Goal: Information Seeking & Learning: Find specific fact

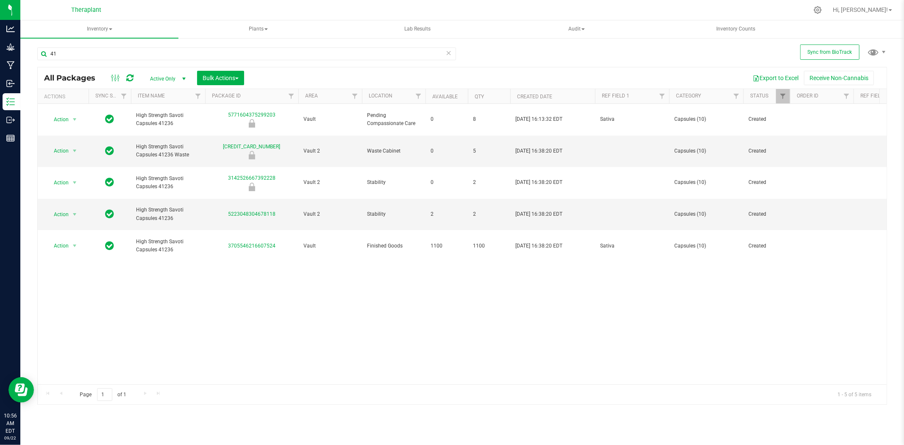
type input "4"
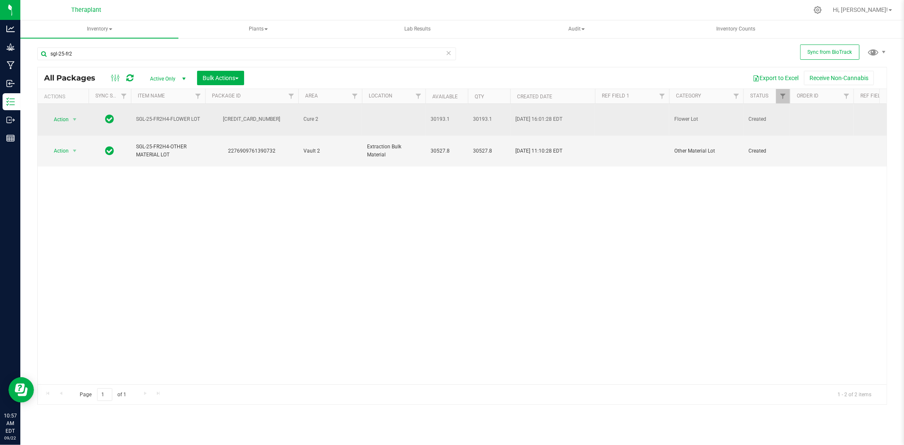
drag, startPoint x: 278, startPoint y: 117, endPoint x: 229, endPoint y: 114, distance: 48.8
click at [229, 115] on div "[CREDIT_CARD_NUMBER]" at bounding box center [252, 119] width 96 height 8
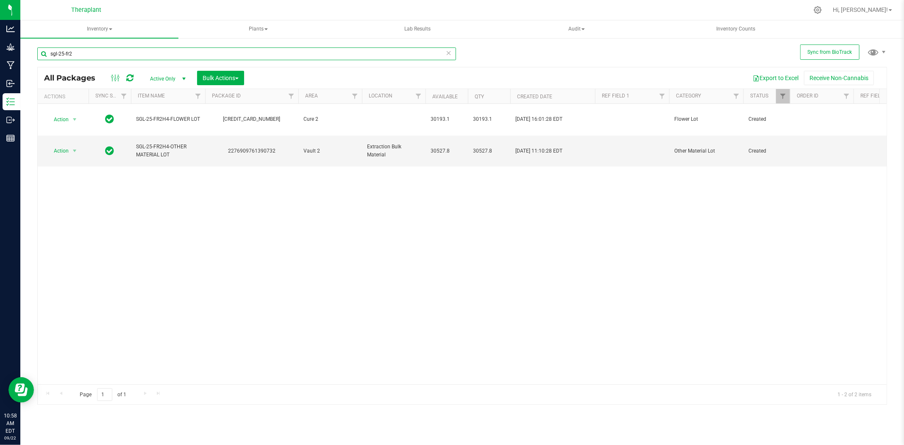
click at [195, 50] on input "sgl-25-fr2" at bounding box center [246, 53] width 419 height 13
type input "s"
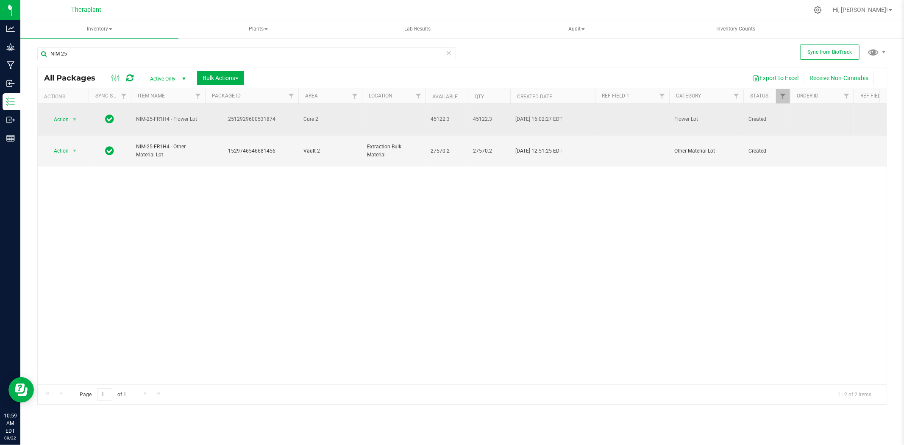
drag, startPoint x: 275, startPoint y: 113, endPoint x: 228, endPoint y: 114, distance: 47.5
click at [228, 115] on div "2512929600531874" at bounding box center [252, 119] width 96 height 8
copy div "2512929600531874"
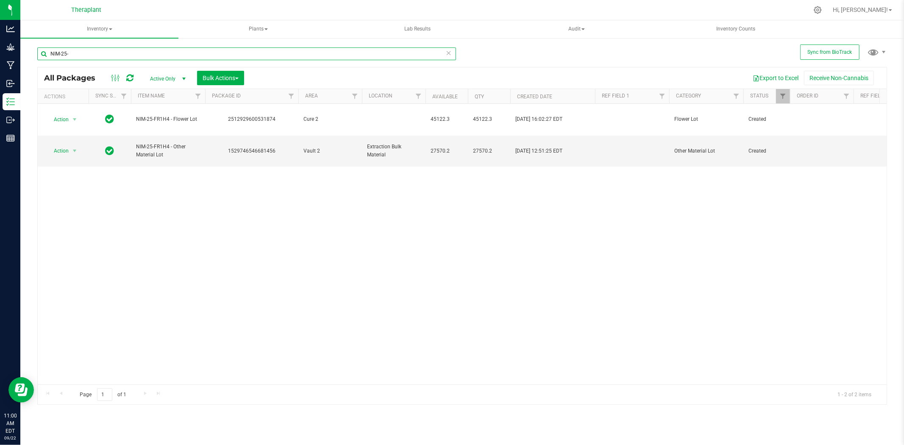
click at [139, 56] on input "NIM-25-" at bounding box center [246, 53] width 419 height 13
type input "N"
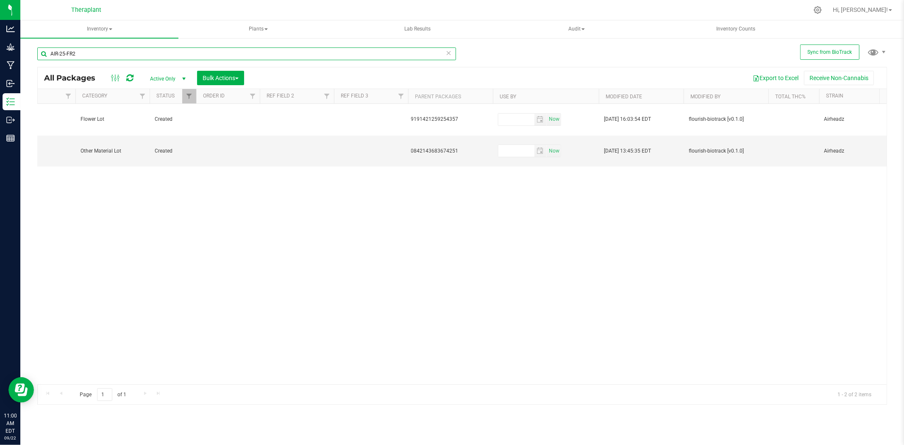
scroll to position [0, 595]
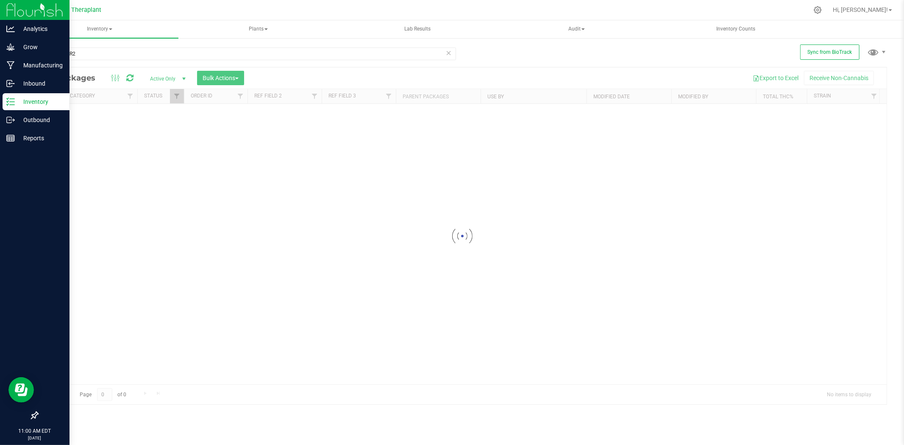
drag, startPoint x: 412, startPoint y: 382, endPoint x: 11, endPoint y: 370, distance: 401.5
click at [13, 370] on div "Analytics Grow Manufacturing Inbound Inventory Outbound Reports 11:00 AM EDT [D…" at bounding box center [452, 222] width 904 height 445
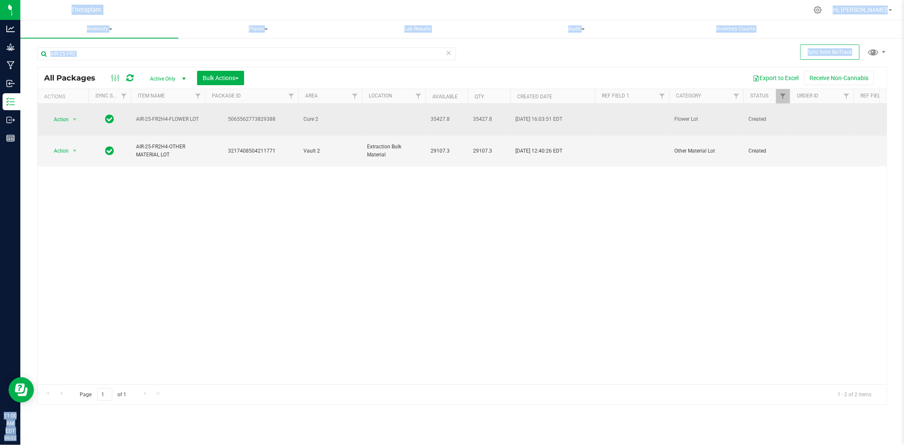
drag, startPoint x: 276, startPoint y: 113, endPoint x: 228, endPoint y: 113, distance: 48.3
click at [228, 115] on div "5065562773829388" at bounding box center [252, 119] width 96 height 8
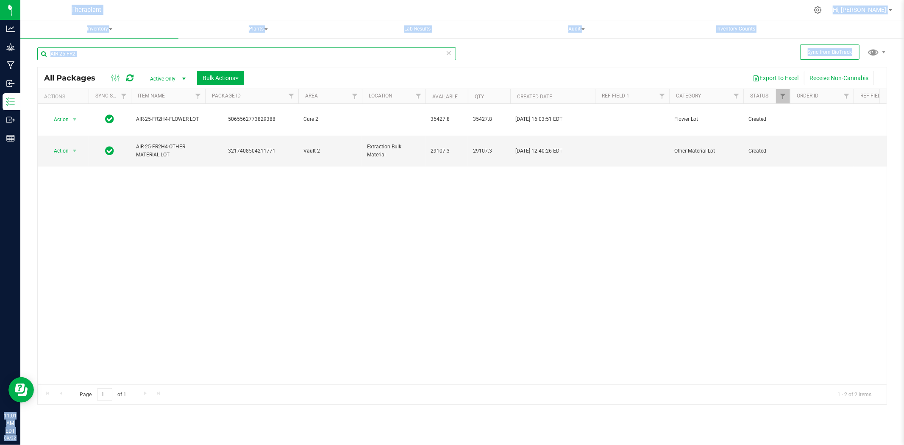
click at [58, 51] on input "AIR-25-FR2" at bounding box center [246, 53] width 419 height 13
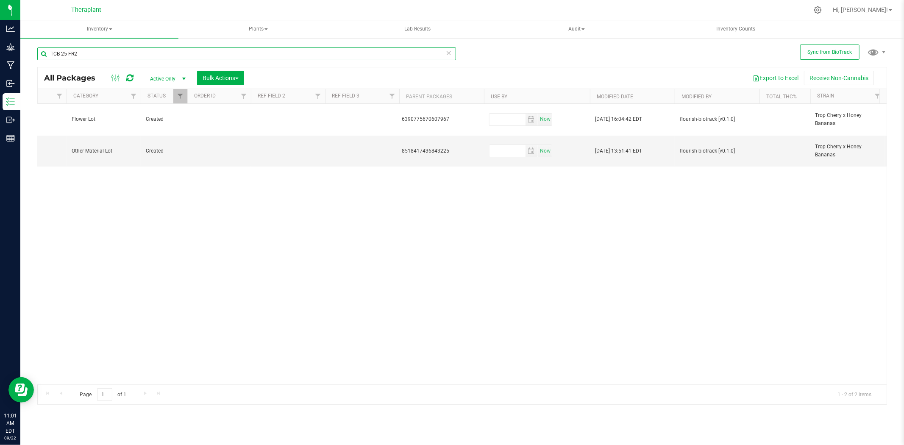
scroll to position [0, 764]
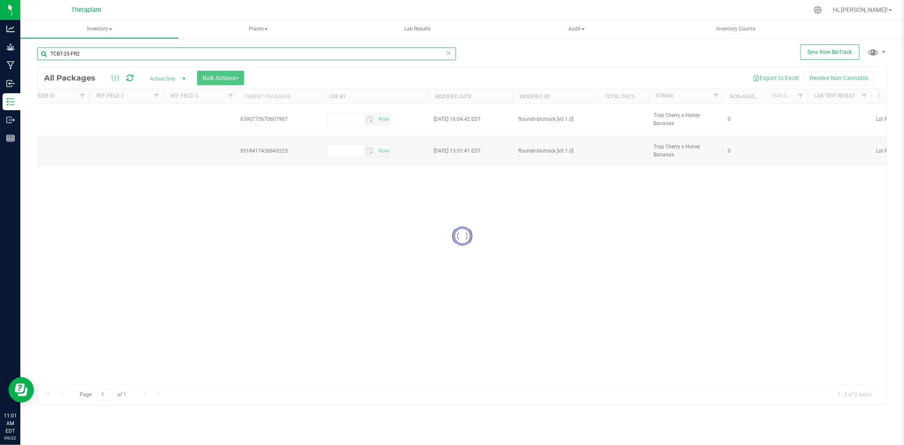
type input "TCB-25-FR2"
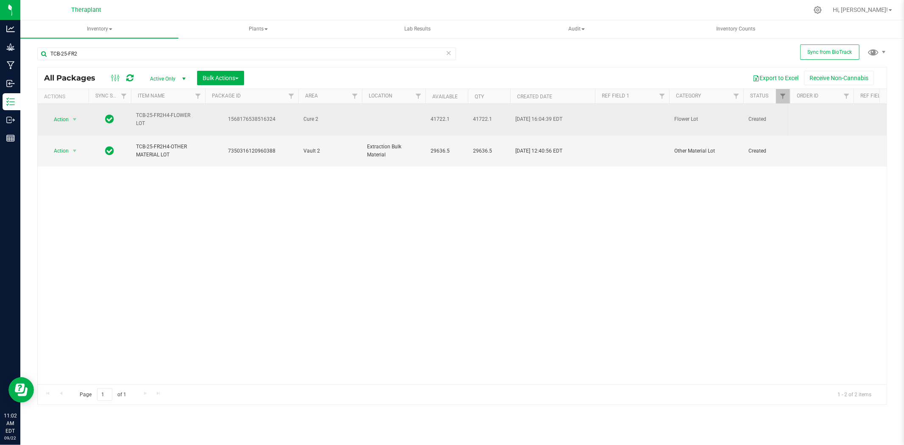
drag, startPoint x: 276, startPoint y: 117, endPoint x: 223, endPoint y: 116, distance: 53.4
click at [223, 116] on div "1568176538516324" at bounding box center [252, 119] width 96 height 8
copy div "1568176538516324"
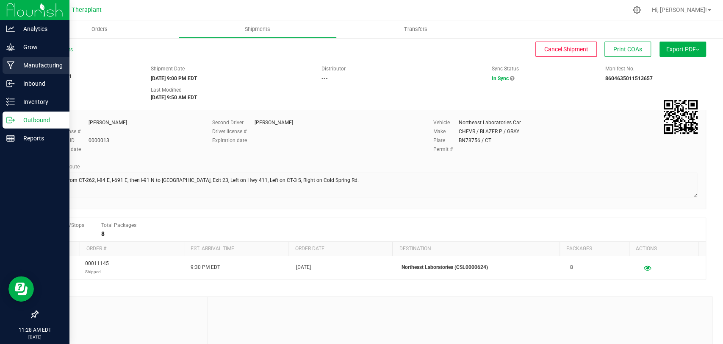
click at [20, 67] on p "Manufacturing" at bounding box center [40, 65] width 51 height 10
